Goal: Task Accomplishment & Management: Complete application form

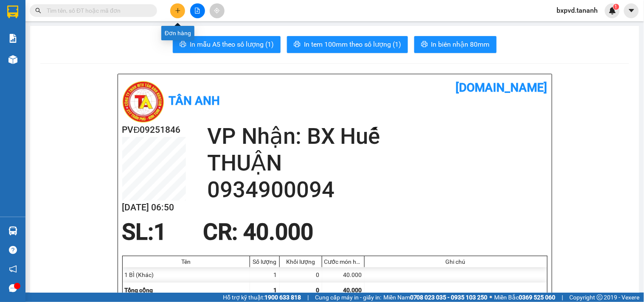
click at [171, 8] on button at bounding box center [177, 10] width 15 height 15
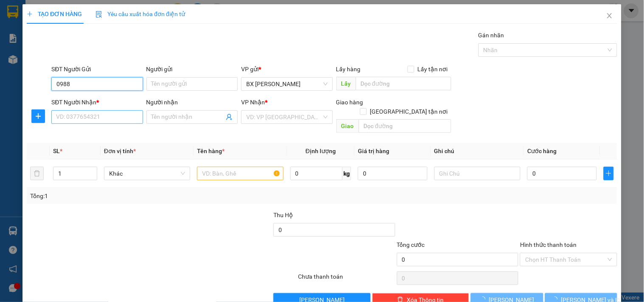
type input "0988"
click at [89, 120] on input "SĐT Người Nhận *" at bounding box center [96, 117] width 91 height 14
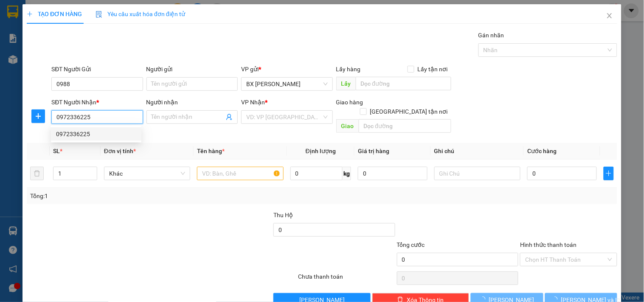
click at [102, 136] on div "0972336225" at bounding box center [96, 133] width 80 height 9
type input "0972336225"
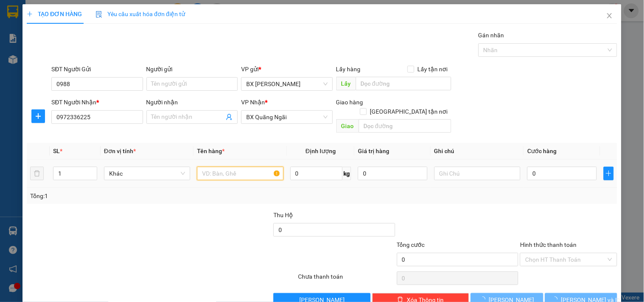
click at [219, 167] on input "text" at bounding box center [240, 174] width 86 height 14
type input "40.000"
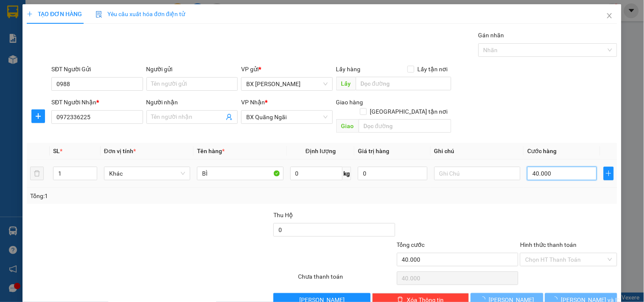
click at [545, 167] on input "40.000" at bounding box center [562, 174] width 70 height 14
type input "3"
type input "30"
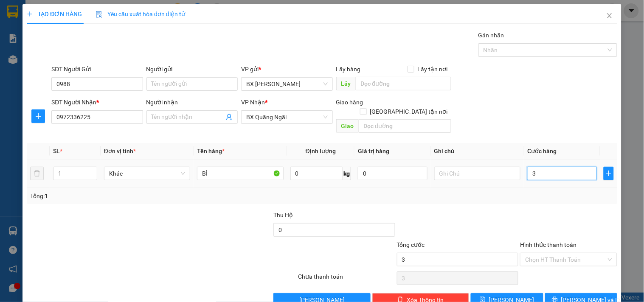
type input "30"
type input "30.000"
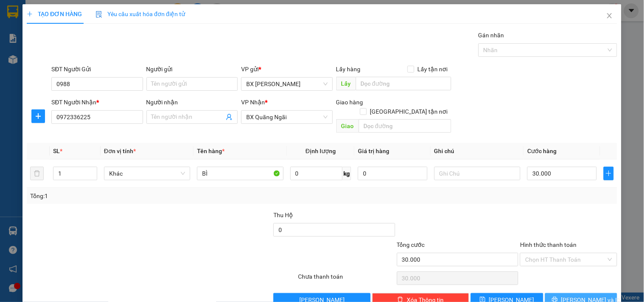
click at [569, 295] on span "Lưu và In" at bounding box center [590, 299] width 59 height 9
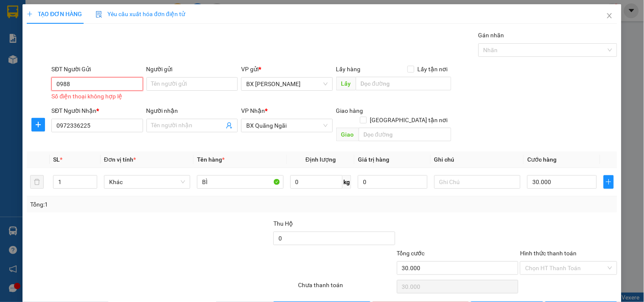
drag, startPoint x: 84, startPoint y: 88, endPoint x: 0, endPoint y: 76, distance: 84.4
click at [0, 76] on div "TẠO ĐƠN HÀNG Yêu cầu xuất hóa đơn điện tử Transit Pickup Surcharge Ids Transit …" at bounding box center [322, 151] width 644 height 302
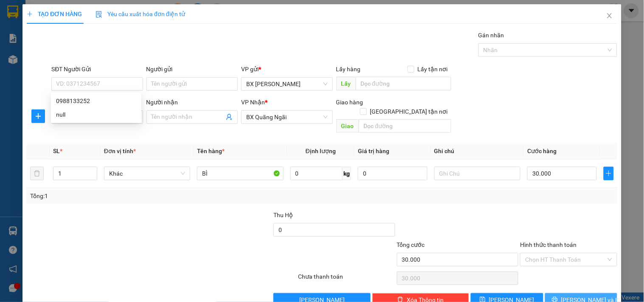
click at [595, 293] on button "Lưu và In" at bounding box center [581, 300] width 72 height 14
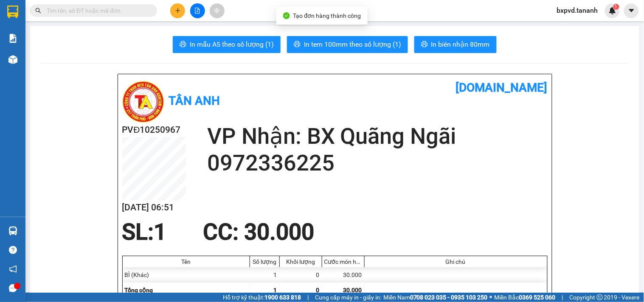
click at [340, 45] on span "In tem 100mm theo số lượng (1)" at bounding box center [352, 44] width 97 height 11
